Goal: Information Seeking & Learning: Learn about a topic

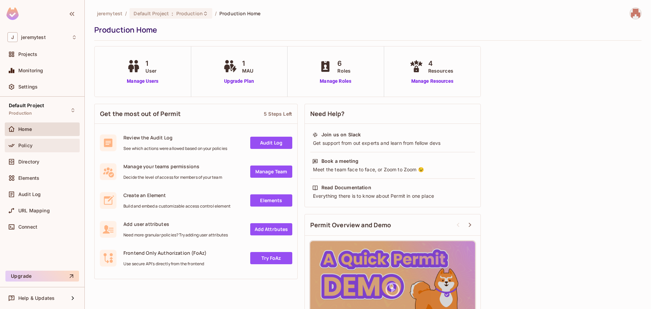
click at [39, 145] on div "Policy" at bounding box center [47, 145] width 59 height 5
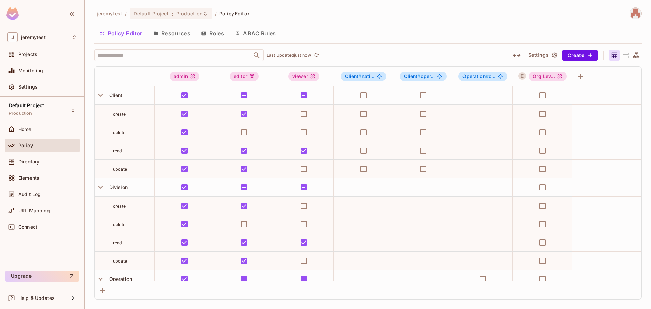
click at [178, 29] on button "Resources" at bounding box center [172, 33] width 48 height 17
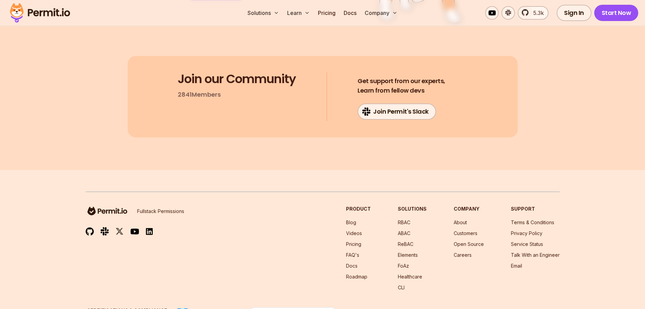
scroll to position [3597, 0]
click at [356, 240] on link "Pricing" at bounding box center [353, 243] width 15 height 6
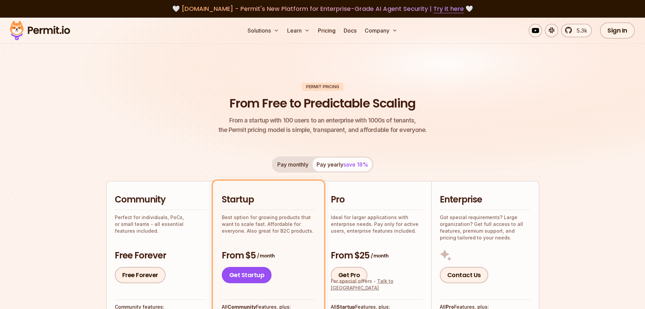
click at [479, 203] on h2 "Enterprise" at bounding box center [485, 199] width 91 height 12
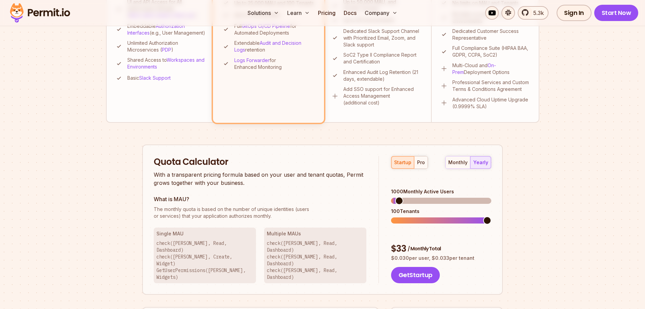
scroll to position [373, 0]
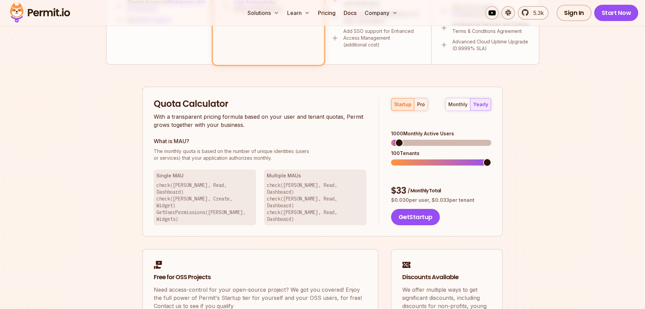
click at [422, 107] on div "pro" at bounding box center [421, 104] width 8 height 7
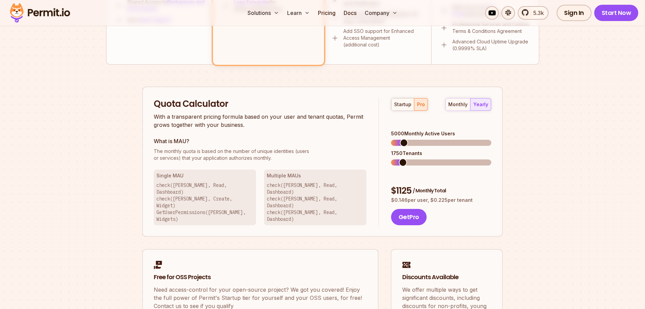
click at [487, 106] on div "monthly yearly" at bounding box center [469, 104] width 46 height 13
drag, startPoint x: 278, startPoint y: 129, endPoint x: 303, endPoint y: 128, distance: 25.1
click at [303, 128] on p "With a transparent pricing formula based on your user and tenant quotas, Permit…" at bounding box center [260, 120] width 213 height 16
drag, startPoint x: 225, startPoint y: 154, endPoint x: 283, endPoint y: 150, distance: 57.4
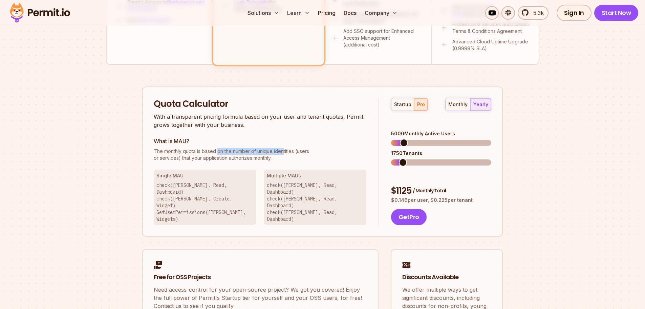
click at [283, 150] on span "The monthly quota is based on the number of unique identities (users" at bounding box center [260, 151] width 213 height 7
drag, startPoint x: 218, startPoint y: 151, endPoint x: 177, endPoint y: 144, distance: 41.6
click at [177, 144] on div "What is MAU? The monthly quota is based on the number of unique identities (use…" at bounding box center [260, 149] width 213 height 24
click at [213, 152] on span "The monthly quota is based on the number of unique identities (users" at bounding box center [260, 151] width 213 height 7
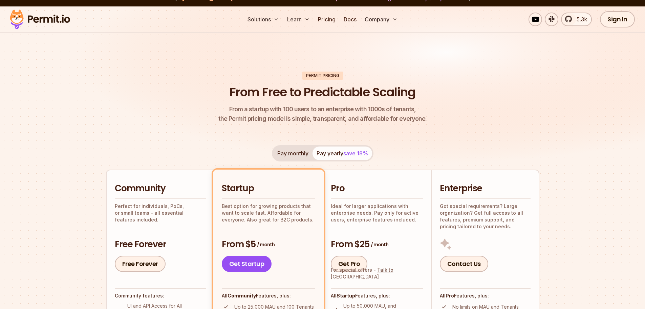
scroll to position [0, 0]
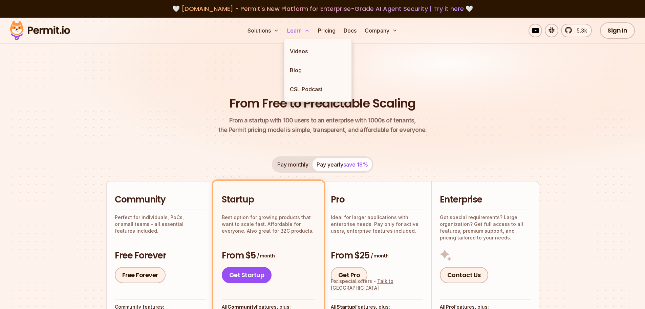
click at [295, 26] on button "Learn" at bounding box center [299, 31] width 28 height 14
click at [303, 73] on link "Blog" at bounding box center [318, 70] width 67 height 19
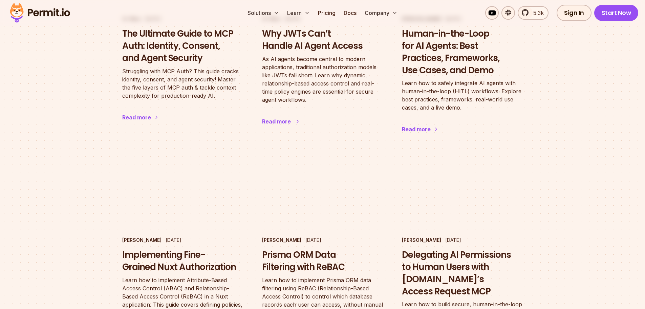
scroll to position [610, 0]
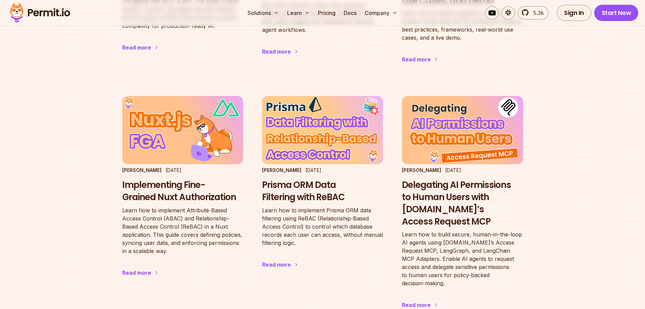
click at [580, 71] on main "Featured Stories [PERSON_NAME] & [PERSON_NAME] [DATE] The State of Authorizatio…" at bounding box center [322, 265] width 645 height 1714
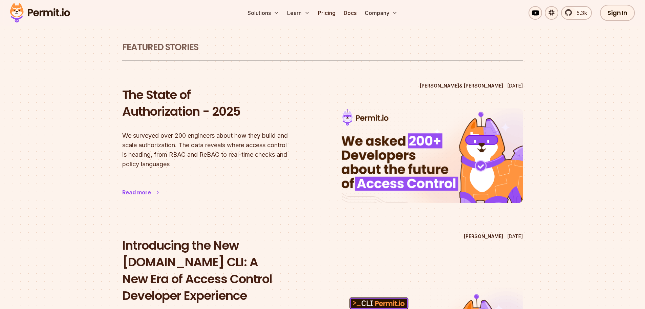
scroll to position [0, 0]
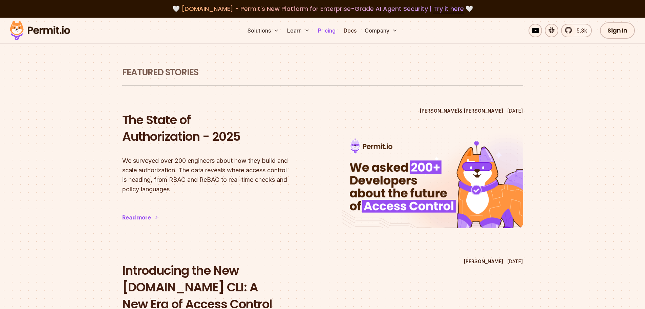
click at [327, 34] on link "Pricing" at bounding box center [326, 31] width 23 height 14
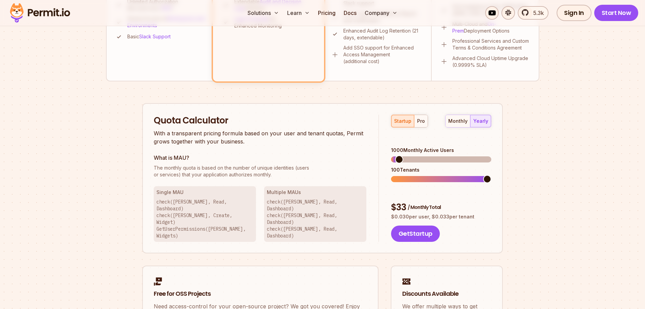
scroll to position [373, 0]
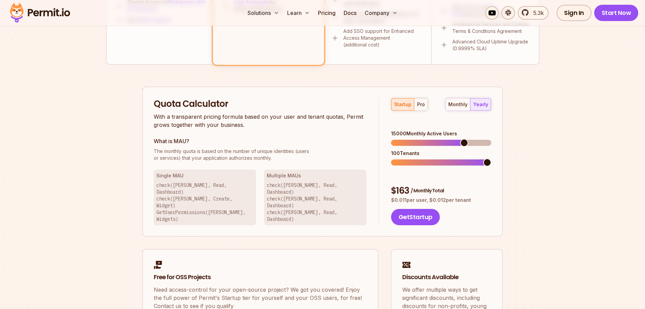
click at [466, 139] on span at bounding box center [464, 143] width 8 height 8
click at [391, 158] on span at bounding box center [395, 162] width 8 height 8
click at [419, 104] on div "pro" at bounding box center [421, 104] width 8 height 7
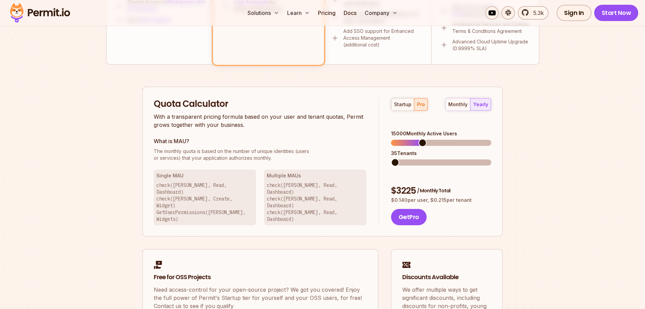
click at [391, 158] on span at bounding box center [395, 162] width 8 height 8
click at [492, 139] on span at bounding box center [488, 143] width 8 height 8
click at [391, 158] on span at bounding box center [395, 162] width 8 height 8
click at [479, 102] on div "monthly yearly" at bounding box center [469, 104] width 46 height 13
click at [402, 102] on div "startup" at bounding box center [402, 104] width 17 height 7
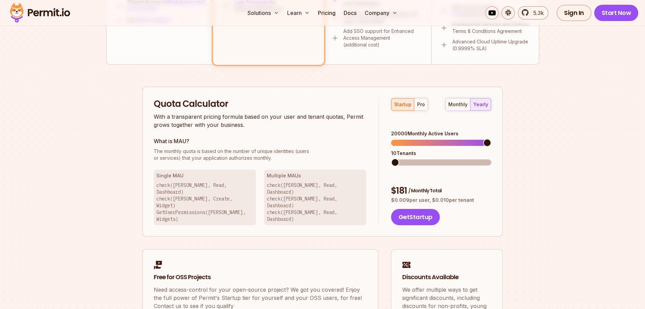
click at [393, 158] on span at bounding box center [395, 162] width 8 height 8
click at [419, 104] on div "pro" at bounding box center [421, 104] width 8 height 7
click at [492, 139] on span at bounding box center [488, 143] width 8 height 8
click at [391, 158] on span at bounding box center [395, 162] width 8 height 8
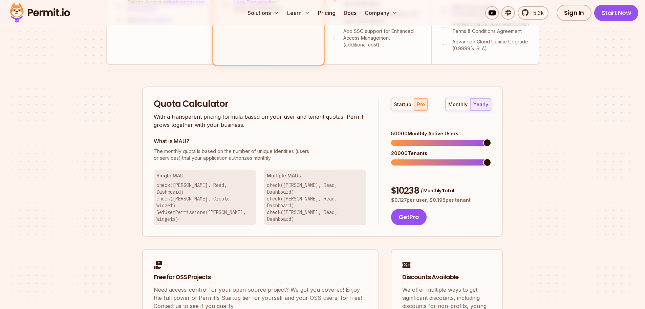
click at [492, 158] on span at bounding box center [488, 162] width 8 height 8
click at [391, 158] on span at bounding box center [395, 162] width 8 height 8
click at [492, 139] on span at bounding box center [488, 143] width 8 height 8
click at [492, 140] on span at bounding box center [488, 143] width 8 height 8
click at [391, 159] on span at bounding box center [395, 162] width 8 height 8
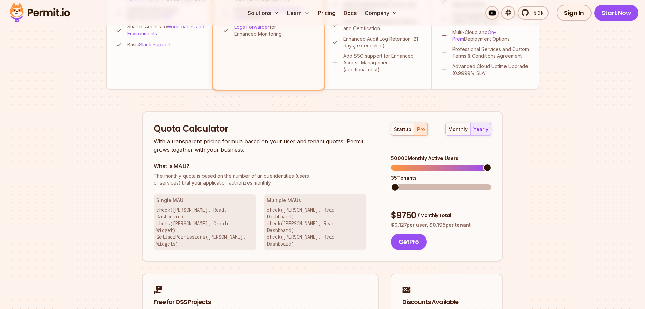
scroll to position [339, 0]
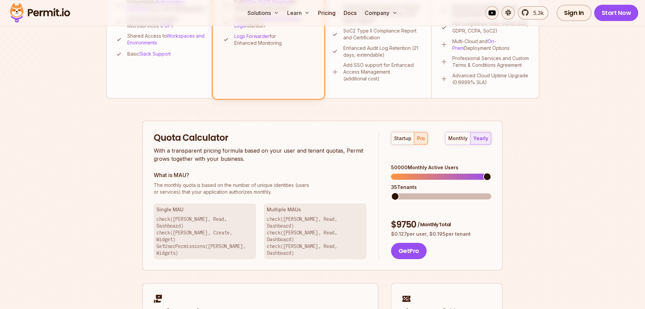
click at [537, 189] on div "Permit Pricing From Free to Predictable Scaling From a startup with 100 users t…" at bounding box center [323, 64] width 434 height 641
click at [448, 138] on button "monthly" at bounding box center [458, 138] width 25 height 12
click at [477, 142] on button "yearly" at bounding box center [481, 138] width 21 height 12
click at [457, 141] on div "monthly" at bounding box center [458, 138] width 19 height 7
click at [480, 140] on div "yearly" at bounding box center [481, 138] width 15 height 7
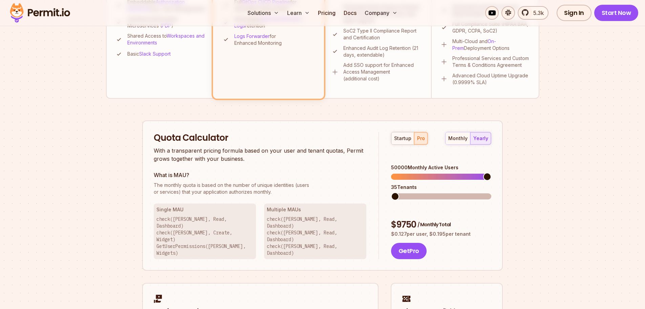
click at [527, 180] on div "Permit Pricing From Free to Predictable Scaling From a startup with 100 users t…" at bounding box center [323, 64] width 434 height 641
